Goal: Information Seeking & Learning: Learn about a topic

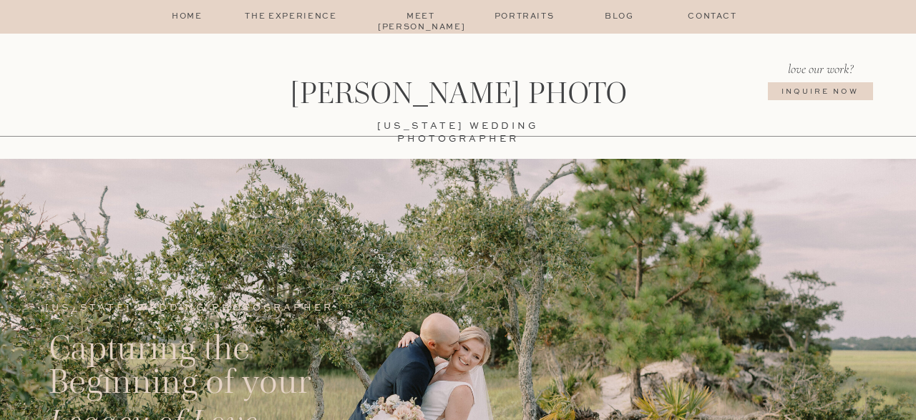
click at [513, 18] on p "Portraits" at bounding box center [523, 16] width 69 height 11
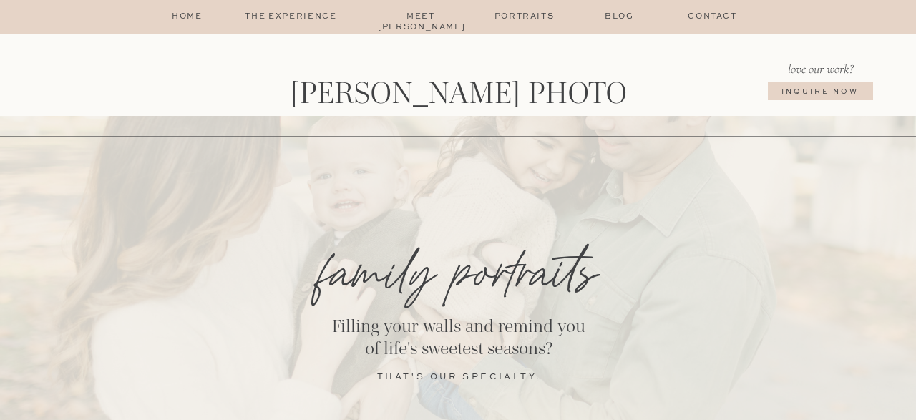
click at [290, 16] on p "The Experience" at bounding box center [290, 16] width 121 height 11
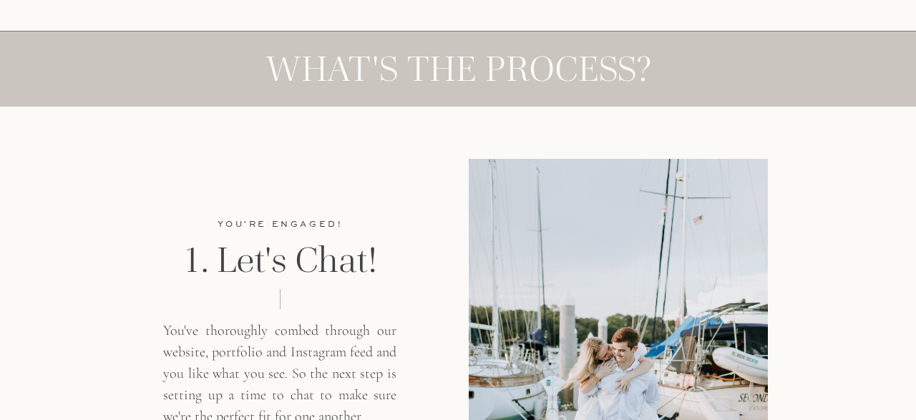
scroll to position [1637, 0]
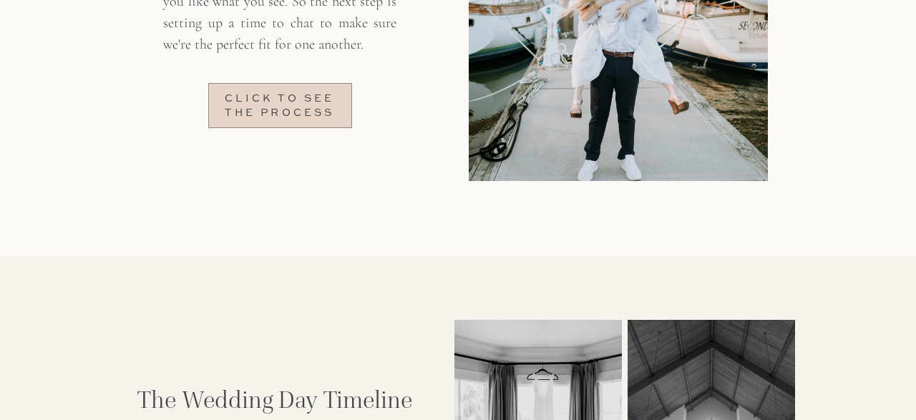
click at [283, 109] on p "Click to see the process" at bounding box center [279, 104] width 127 height 24
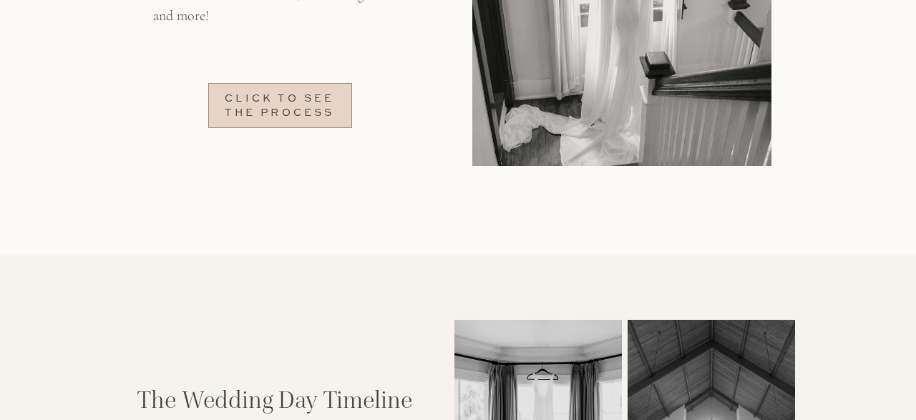
click at [328, 111] on p "Click to see the process" at bounding box center [279, 104] width 127 height 24
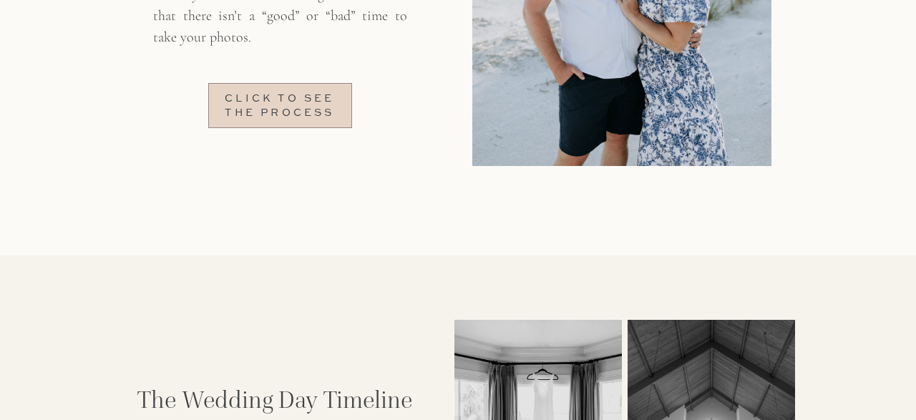
click at [328, 111] on p "Click to see the process" at bounding box center [279, 104] width 127 height 24
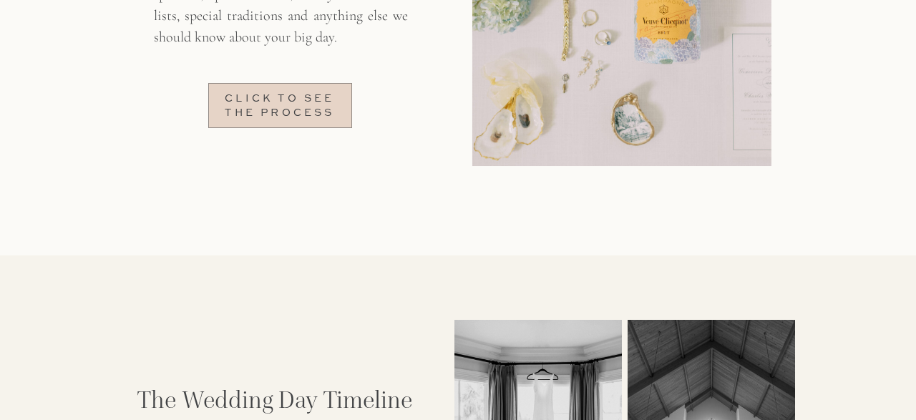
click at [328, 111] on p "Click to see the process" at bounding box center [279, 104] width 127 height 24
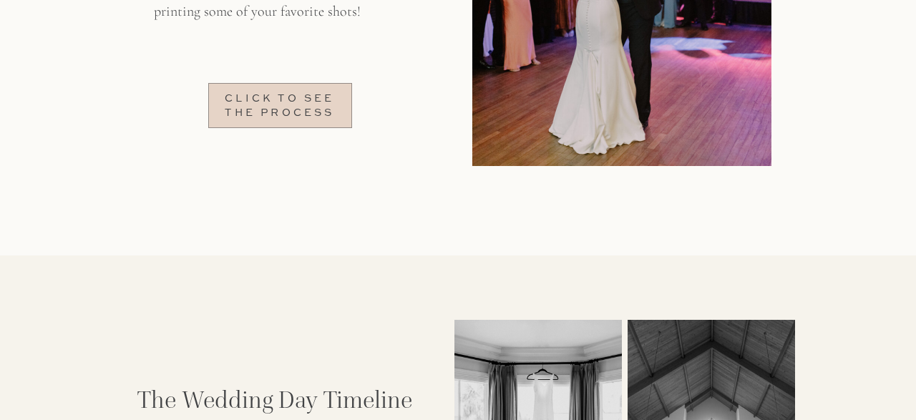
click at [328, 111] on p "Click to see the process" at bounding box center [279, 104] width 127 height 24
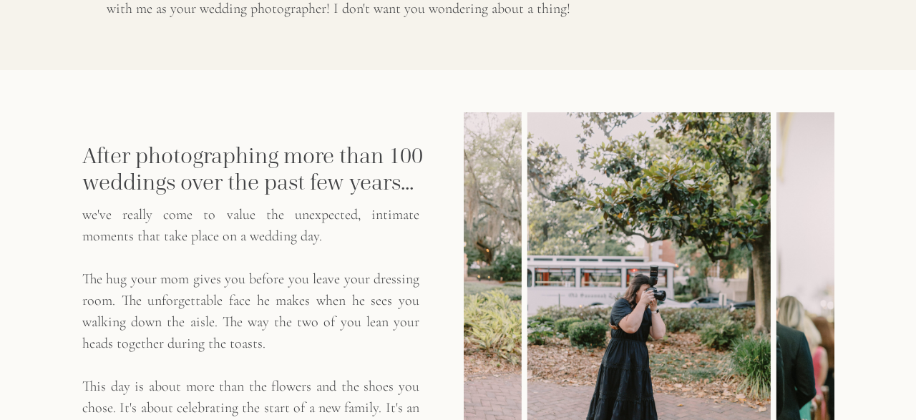
scroll to position [744, 0]
